Goal: Task Accomplishment & Management: Manage account settings

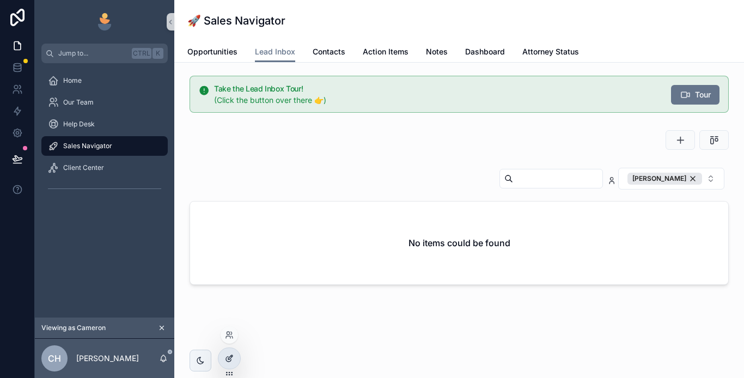
click at [226, 354] on icon at bounding box center [229, 358] width 9 height 9
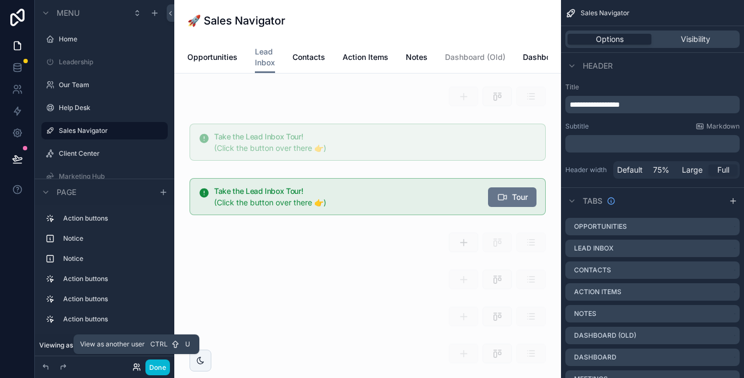
click at [136, 363] on icon at bounding box center [136, 367] width 9 height 9
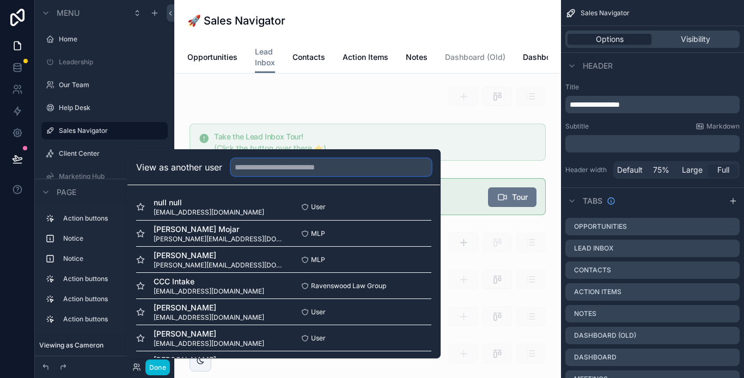
click at [256, 162] on input "text" at bounding box center [331, 166] width 200 height 17
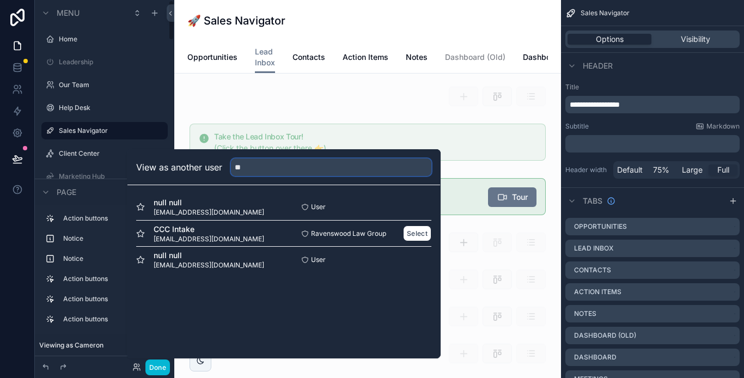
type input "*"
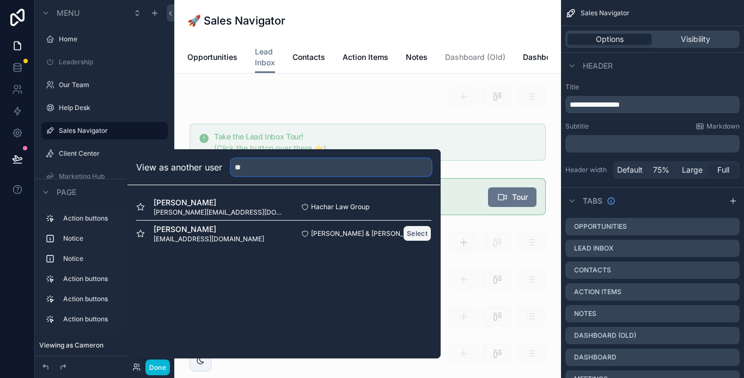
type input "**"
click at [419, 232] on button "Select" at bounding box center [417, 233] width 28 height 16
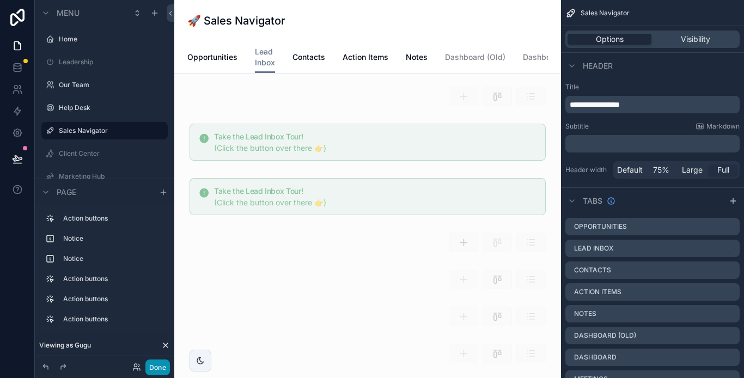
click at [149, 369] on button "Done" at bounding box center [157, 367] width 24 height 16
